Goal: Information Seeking & Learning: Learn about a topic

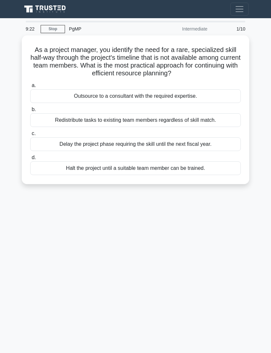
click at [224, 101] on div "Outsource to a consultant with the required expertise." at bounding box center [135, 96] width 211 height 14
click at [30, 88] on input "a. Outsource to a consultant with the required expertise." at bounding box center [30, 86] width 0 height 4
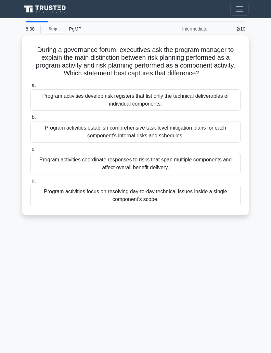
click at [222, 171] on div "Program activities coordinate responses to risks that span multiple components …" at bounding box center [135, 163] width 211 height 21
click at [30, 151] on input "c. Program activities coordinate responses to risks that span multiple componen…" at bounding box center [30, 149] width 0 height 4
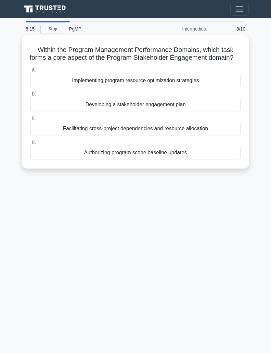
click at [228, 109] on div "Developing a stakeholder engagement plan" at bounding box center [135, 105] width 211 height 14
click at [30, 96] on input "b. Developing a stakeholder engagement plan" at bounding box center [30, 94] width 0 height 4
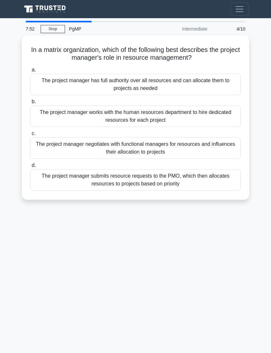
click at [224, 145] on div "The project manager negotiates with functional managers for resources and influ…" at bounding box center [135, 148] width 211 height 21
click at [30, 136] on input "c. The project manager negotiates with functional managers for resources and in…" at bounding box center [30, 134] width 0 height 4
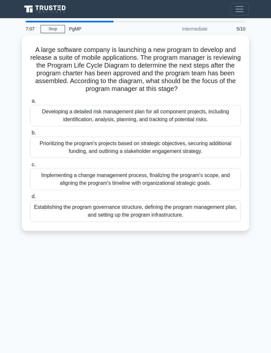
click at [224, 220] on div "Establishing the program governance structure, defining the program management …" at bounding box center [135, 211] width 211 height 21
click at [30, 199] on input "d. Establishing the program governance structure, defining the program manageme…" at bounding box center [30, 197] width 0 height 4
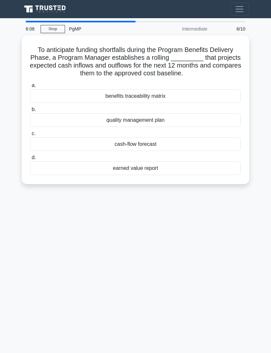
click at [208, 175] on div "earned value report" at bounding box center [135, 169] width 211 height 14
click at [30, 160] on input "d. earned value report" at bounding box center [30, 158] width 0 height 4
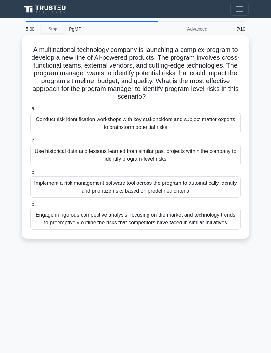
click at [218, 126] on div "Conduct risk identification workshops with key stakeholders and subject matter …" at bounding box center [135, 123] width 211 height 21
click at [30, 111] on input "a. Conduct risk identification workshops with key stakeholders and subject matt…" at bounding box center [30, 109] width 0 height 4
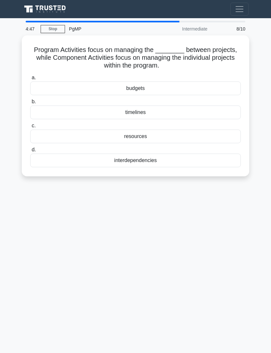
click at [215, 158] on div "interdependencies" at bounding box center [135, 161] width 211 height 14
click at [30, 152] on input "d. interdependencies" at bounding box center [30, 150] width 0 height 4
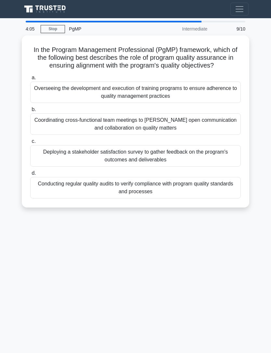
click at [177, 195] on div "Conducting regular quality audits to verify compliance with program quality sta…" at bounding box center [135, 187] width 211 height 21
click at [30, 176] on input "d. Conducting regular quality audits to verify compliance with program quality …" at bounding box center [30, 173] width 0 height 4
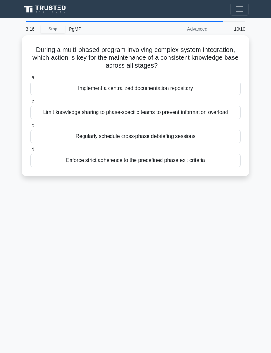
click at [233, 141] on div "Regularly schedule cross-phase debriefing sessions" at bounding box center [135, 137] width 211 height 14
click at [30, 128] on input "c. Regularly schedule cross-phase debriefing sessions" at bounding box center [30, 126] width 0 height 4
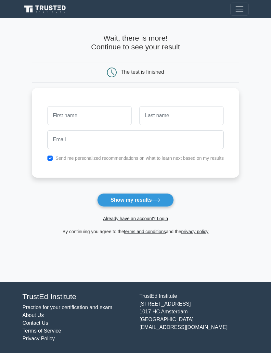
click at [109, 110] on input "text" at bounding box center [89, 115] width 84 height 19
type input "Yoahbel"
click at [207, 112] on input "text" at bounding box center [181, 115] width 84 height 19
type input "Durand"
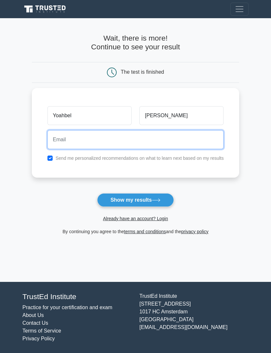
click at [207, 139] on input "email" at bounding box center [135, 139] width 177 height 19
type input "cutey151@hotmail.com"
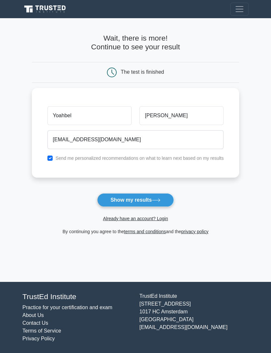
click at [165, 203] on button "Show my results" at bounding box center [135, 200] width 77 height 14
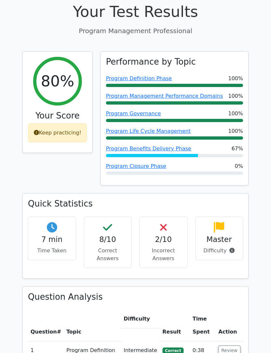
scroll to position [223, 0]
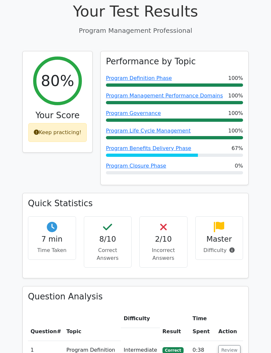
click at [178, 145] on link "Program Benefits Delivery Phase" at bounding box center [148, 148] width 85 height 6
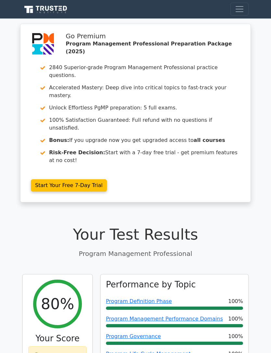
scroll to position [244, 0]
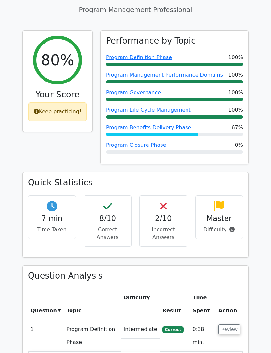
click at [171, 214] on h4 "2/10" at bounding box center [163, 218] width 37 height 9
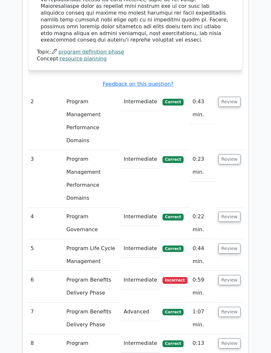
scroll to position [824, 0]
click at [234, 275] on button "Review" at bounding box center [229, 280] width 22 height 10
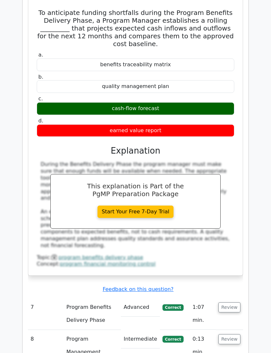
scroll to position [1128, 0]
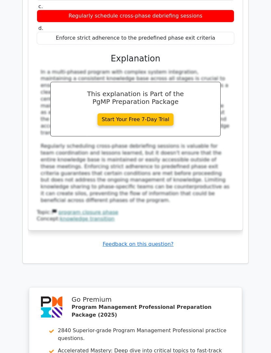
scroll to position [1666, 0]
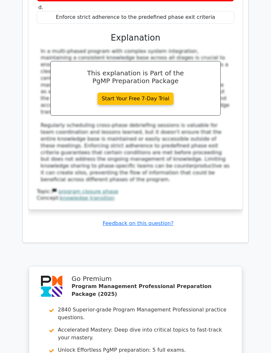
scroll to position [1686, 0]
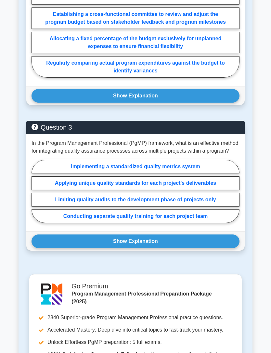
scroll to position [682, 0]
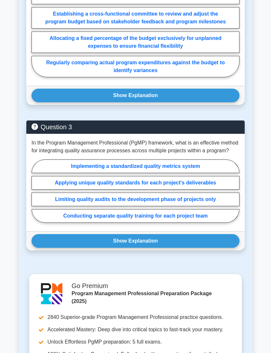
click at [234, 248] on button "Show Explanation" at bounding box center [136, 241] width 208 height 14
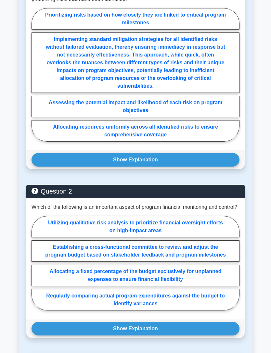
scroll to position [448, 0]
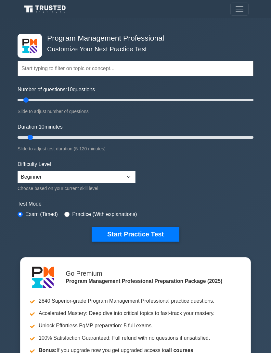
scroll to position [0, 0]
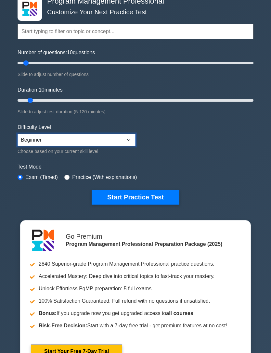
click at [123, 139] on select "Beginner Intermediate Expert" at bounding box center [77, 140] width 118 height 12
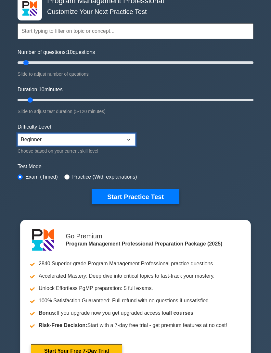
select select "intermediate"
click at [166, 201] on button "Start Practice Test" at bounding box center [136, 197] width 88 height 15
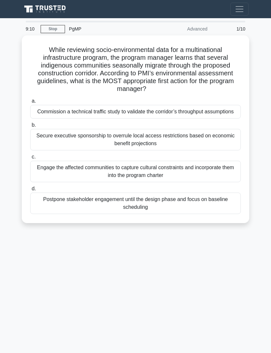
click at [161, 176] on div "Engage the affected communities to capture cultural constraints and incorporate…" at bounding box center [135, 171] width 211 height 21
click at [30, 159] on input "c. Engage the affected communities to capture cultural constraints and incorpor…" at bounding box center [30, 157] width 0 height 4
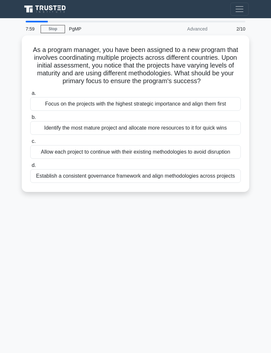
click at [234, 183] on div "Establish a consistent governance framework and align methodologies across proj…" at bounding box center [135, 176] width 211 height 14
click at [30, 168] on input "d. Establish a consistent governance framework and align methodologies across p…" at bounding box center [30, 166] width 0 height 4
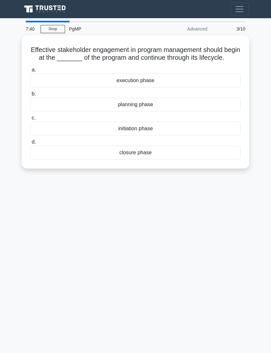
click at [190, 133] on div "initiation phase" at bounding box center [135, 129] width 211 height 14
click at [30, 120] on input "c. initiation phase" at bounding box center [30, 118] width 0 height 4
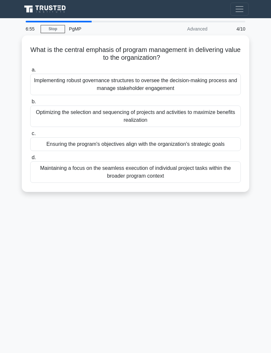
click at [170, 112] on div "Optimizing the selection and sequencing of projects and activities to maximize …" at bounding box center [135, 116] width 211 height 21
click at [30, 104] on input "b. Optimizing the selection and sequencing of projects and activities to maximi…" at bounding box center [30, 102] width 0 height 4
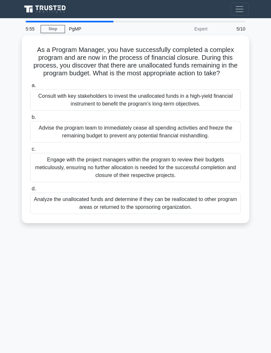
click at [232, 211] on div "Analyze the unallocated funds and determine if they can be reallocated to other…" at bounding box center [135, 203] width 211 height 21
click at [30, 191] on input "d. Analyze the unallocated funds and determine if they can be reallocated to ot…" at bounding box center [30, 189] width 0 height 4
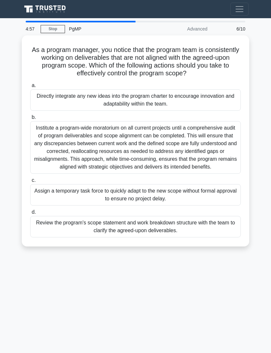
click at [189, 233] on div "Review the program's scope statement and work breakdown structure with the team…" at bounding box center [135, 226] width 211 height 21
click at [30, 215] on input "d. Review the program's scope statement and work breakdown structure with the t…" at bounding box center [30, 212] width 0 height 4
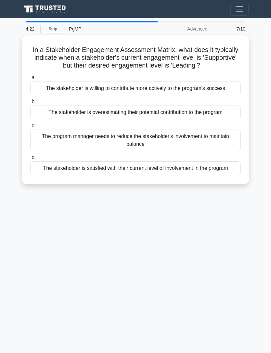
click at [221, 95] on div "The stakeholder is willing to contribute more actively to the program's success" at bounding box center [135, 89] width 211 height 14
click at [30, 80] on input "a. The stakeholder is willing to contribute more actively to the program's succ…" at bounding box center [30, 78] width 0 height 4
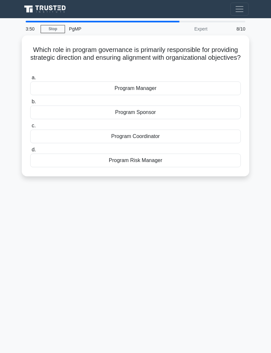
click at [183, 109] on div "Program Sponsor" at bounding box center [135, 113] width 211 height 14
click at [30, 104] on input "b. Program Sponsor" at bounding box center [30, 102] width 0 height 4
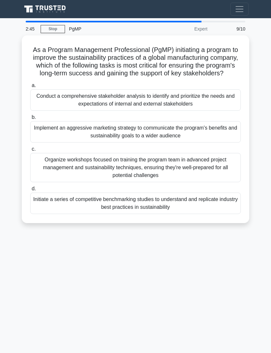
click at [216, 109] on div "Conduct a comprehensive stakeholder analysis to identify and prioritize the nee…" at bounding box center [135, 99] width 211 height 21
click at [30, 88] on input "a. Conduct a comprehensive stakeholder analysis to identify and prioritize the …" at bounding box center [30, 86] width 0 height 4
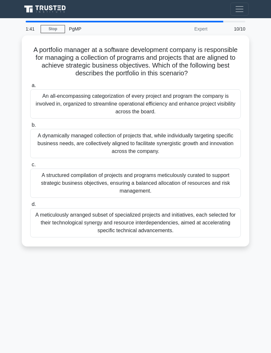
click at [212, 178] on div "A structured compilation of projects and programs meticulously curated to suppo…" at bounding box center [135, 183] width 211 height 29
click at [30, 167] on input "c. A structured compilation of projects and programs meticulously curated to su…" at bounding box center [30, 165] width 0 height 4
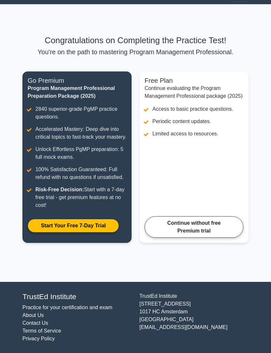
scroll to position [16, 0]
click at [230, 238] on link "Continue without free Premium trial" at bounding box center [194, 227] width 99 height 21
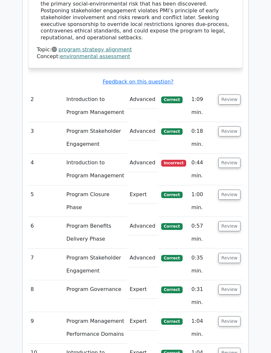
scroll to position [903, 0]
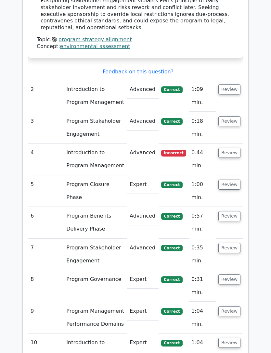
click at [229, 148] on button "Review" at bounding box center [229, 153] width 22 height 10
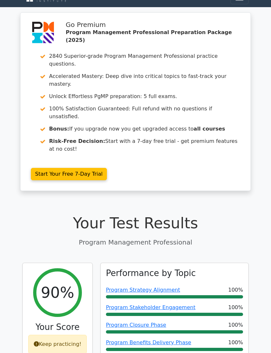
scroll to position [0, 0]
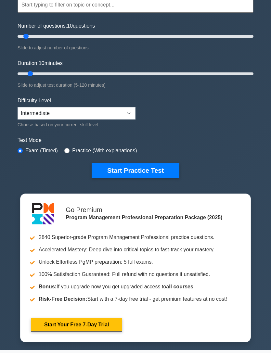
scroll to position [46, 0]
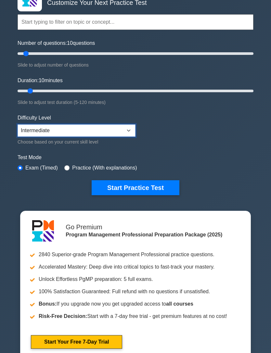
click at [126, 131] on select "Beginner Intermediate Expert" at bounding box center [77, 131] width 118 height 12
select select "expert"
